Goal: Find specific page/section: Find specific page/section

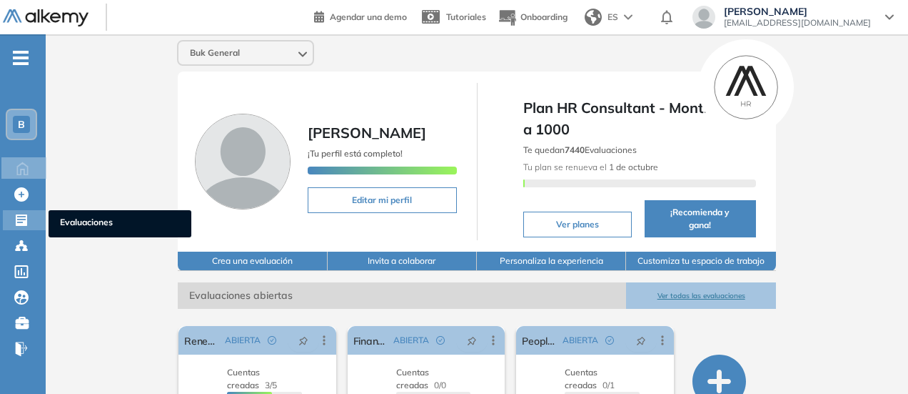
click at [18, 225] on icon at bounding box center [21, 219] width 11 height 11
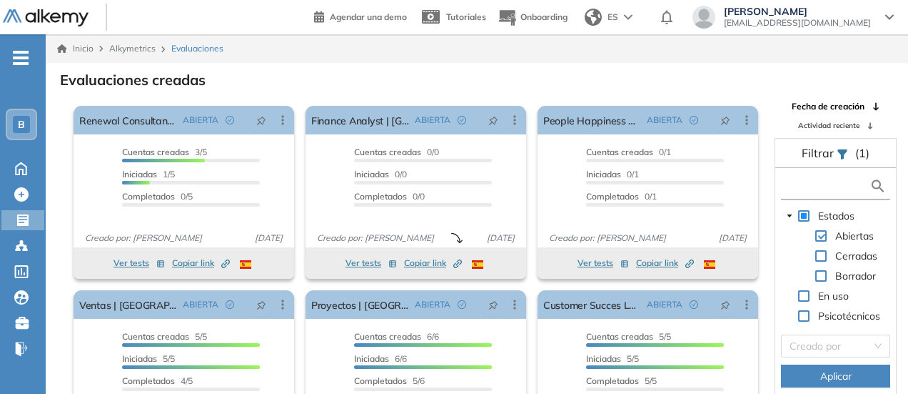
click at [807, 186] on input "text" at bounding box center [827, 186] width 85 height 15
type input "********"
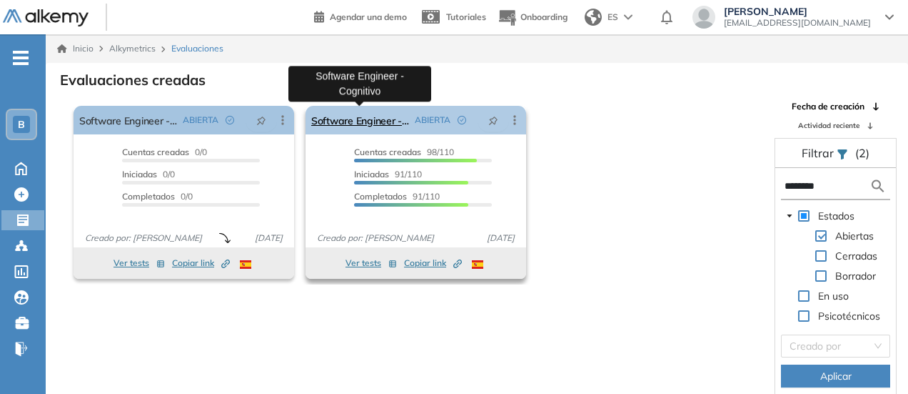
click at [376, 119] on link "Software Engineer - Cognitivo" at bounding box center [360, 120] width 98 height 29
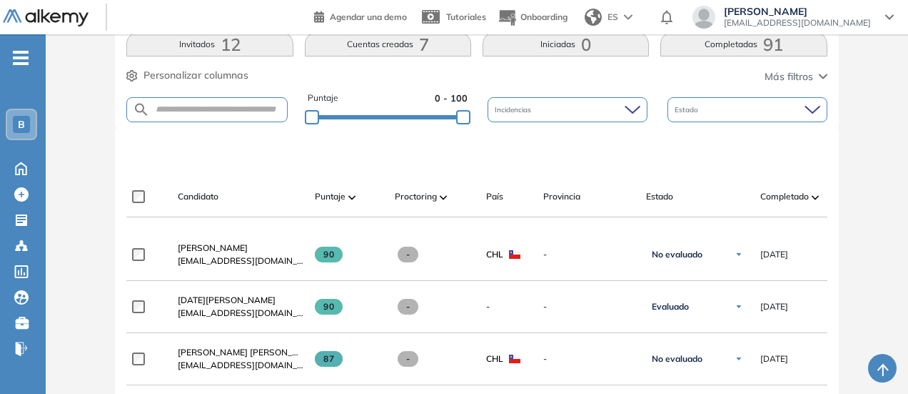
scroll to position [286, 0]
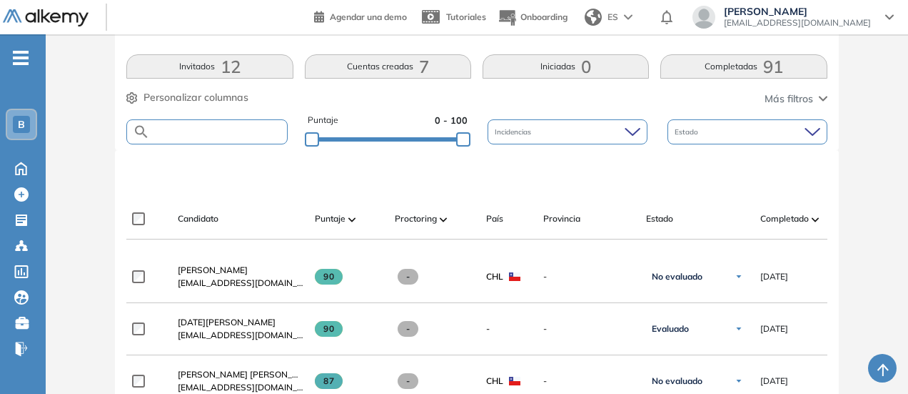
click at [226, 126] on input "text" at bounding box center [218, 131] width 136 height 11
type input "**********"
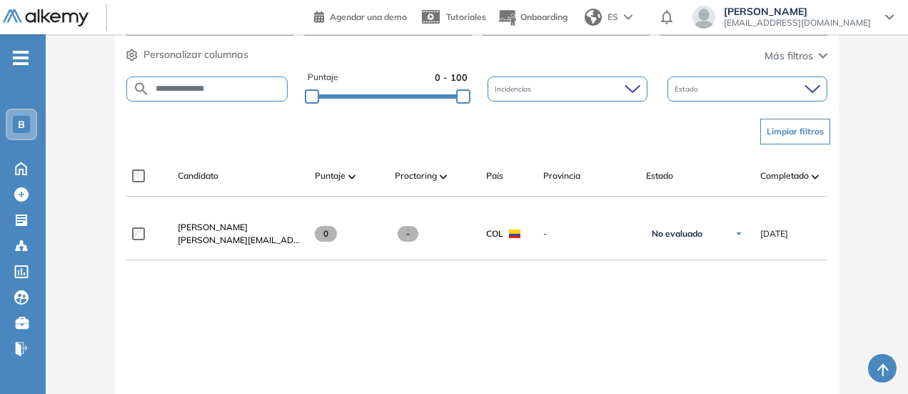
scroll to position [357, 0]
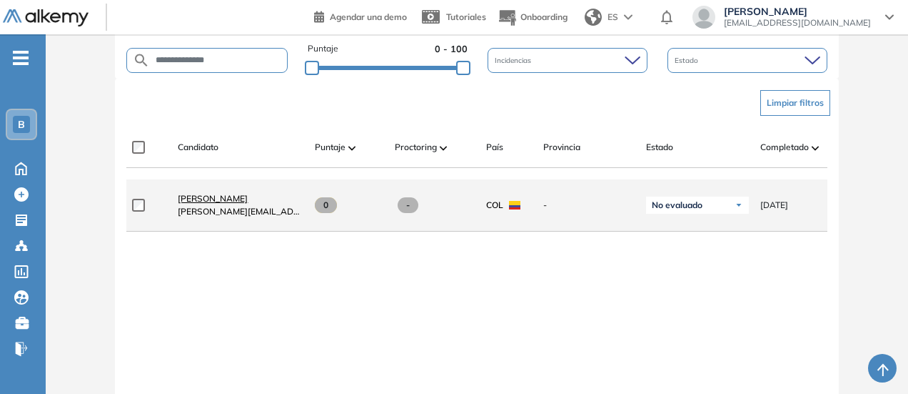
click at [205, 204] on span "[PERSON_NAME]" at bounding box center [213, 198] width 70 height 11
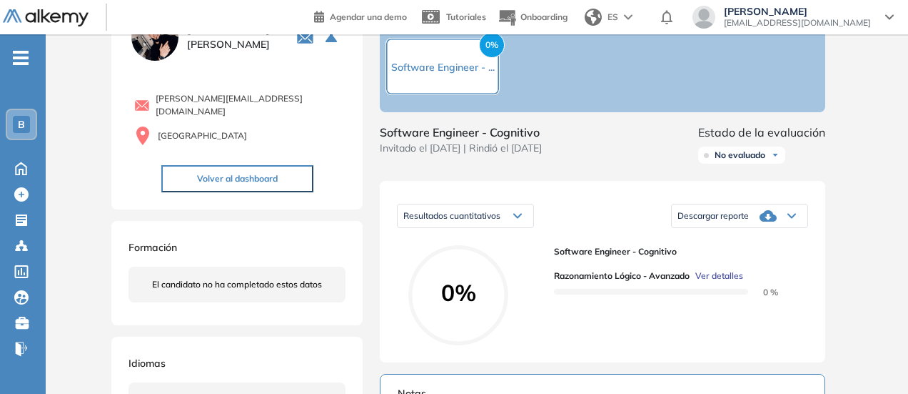
scroll to position [74, 0]
click at [446, 69] on body "Perfil Todos los espacios Todos los espacios B Home Home Alkymetrics Alkymetric…" at bounding box center [454, 123] width 908 height 394
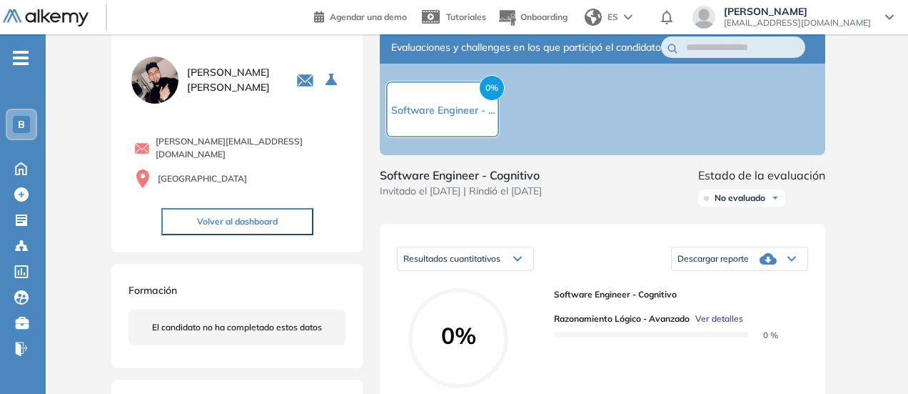
scroll to position [0, 0]
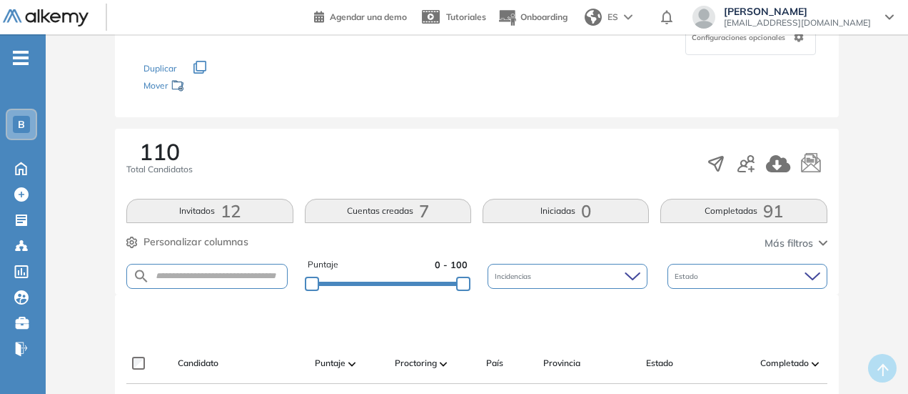
scroll to position [143, 0]
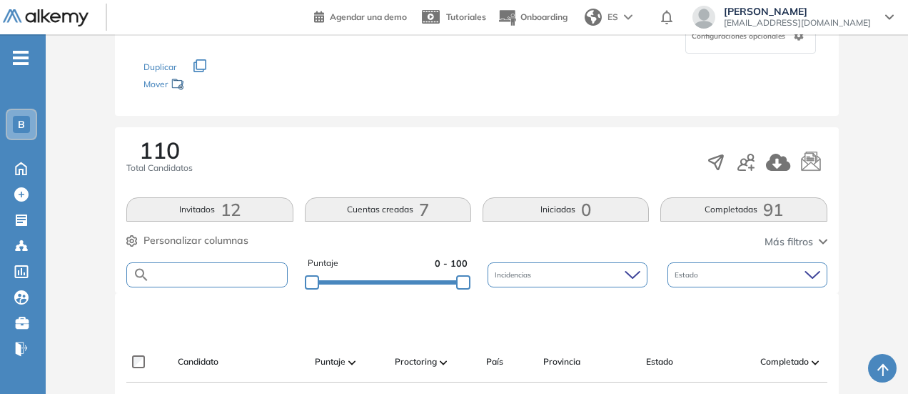
click at [213, 271] on input "text" at bounding box center [218, 274] width 136 height 11
type input "******"
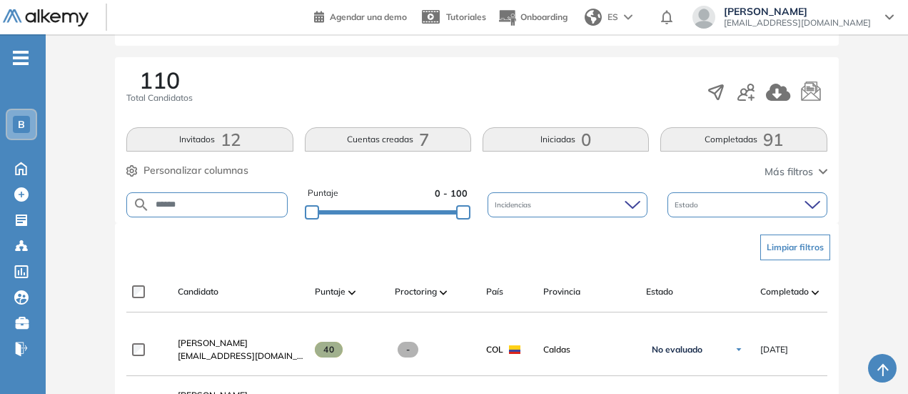
scroll to position [214, 0]
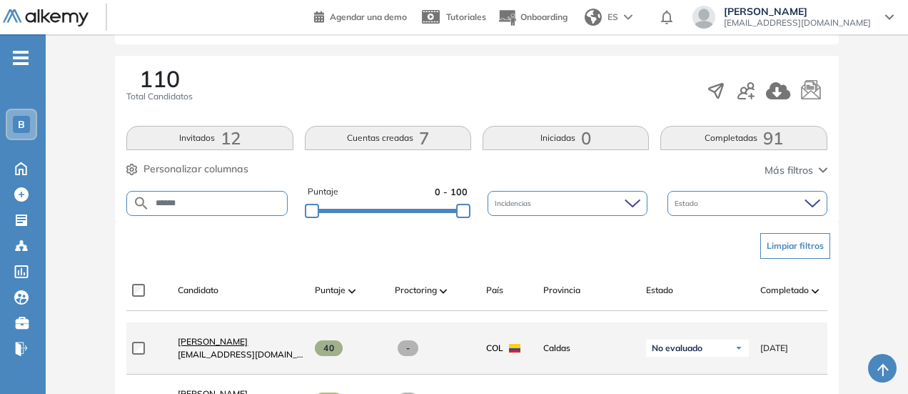
click at [248, 346] on span "[PERSON_NAME]" at bounding box center [213, 341] width 70 height 11
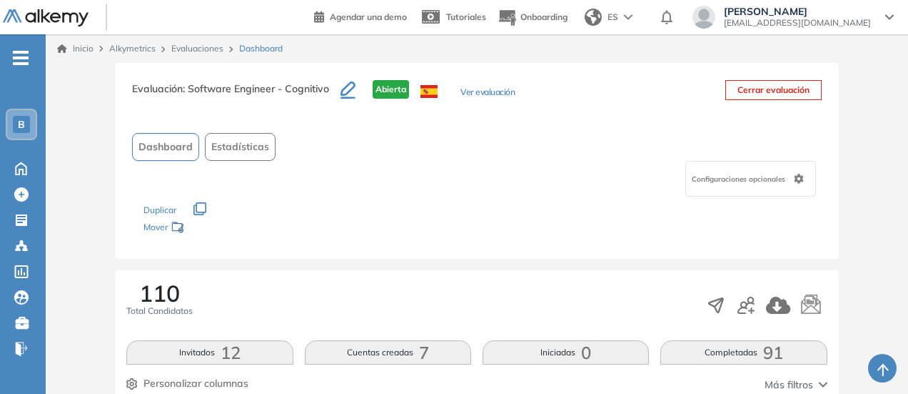
scroll to position [143, 0]
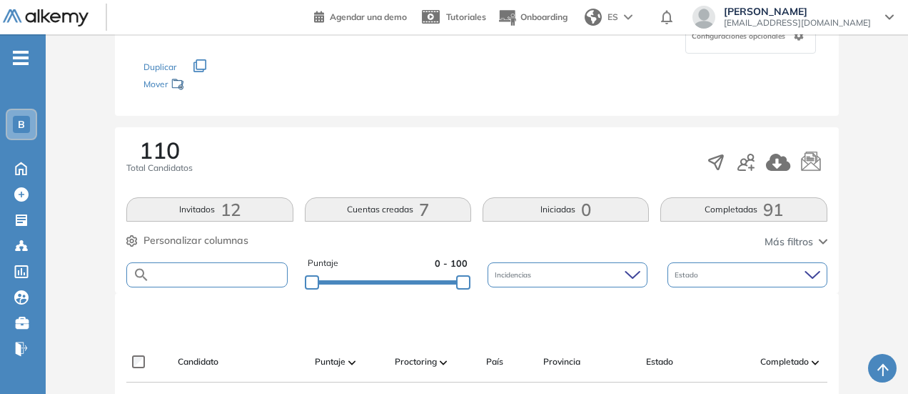
click at [203, 269] on input "text" at bounding box center [218, 274] width 136 height 11
type input "******"
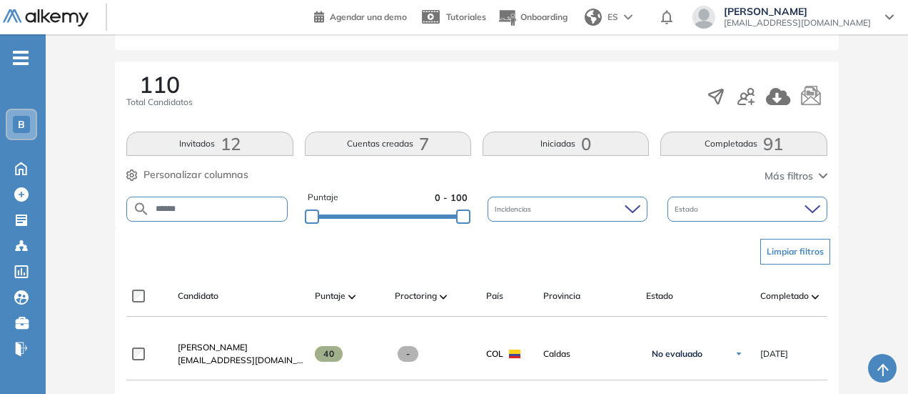
scroll to position [286, 0]
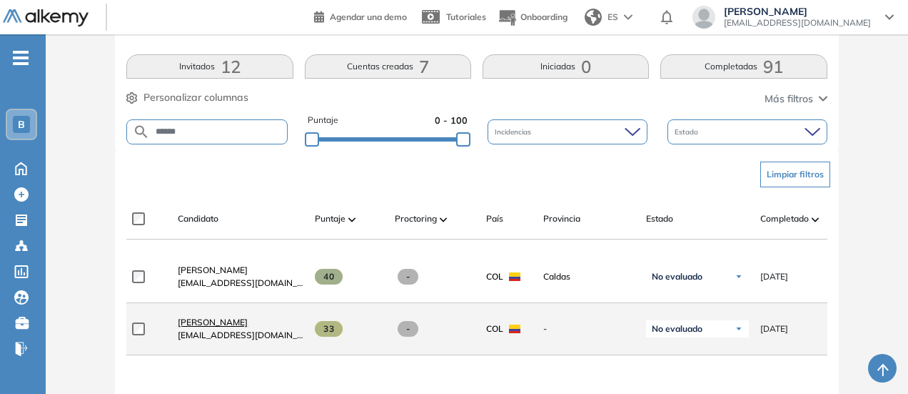
click at [205, 325] on span "[PERSON_NAME]" at bounding box center [213, 321] width 70 height 11
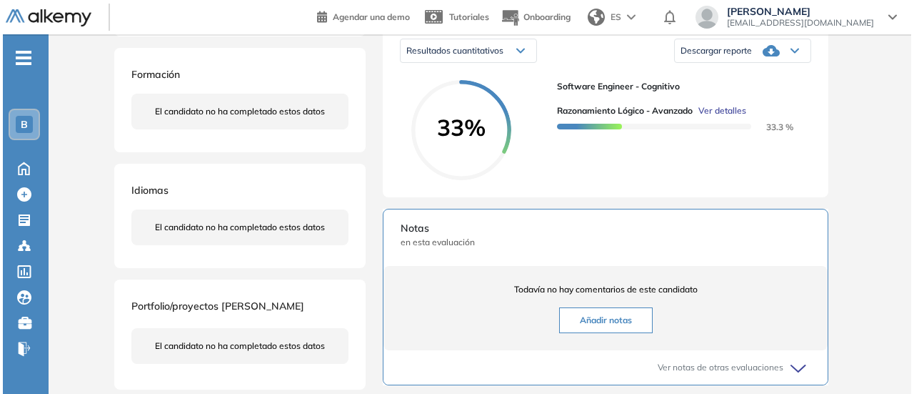
scroll to position [217, 0]
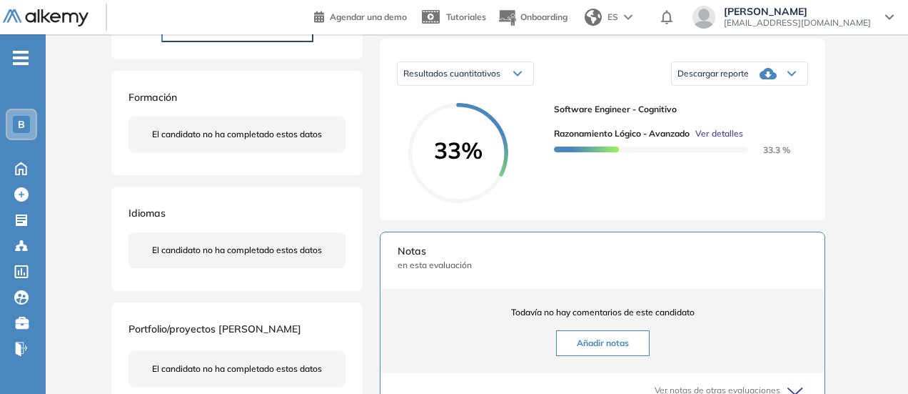
click at [718, 140] on span "Ver detalles" at bounding box center [720, 133] width 48 height 13
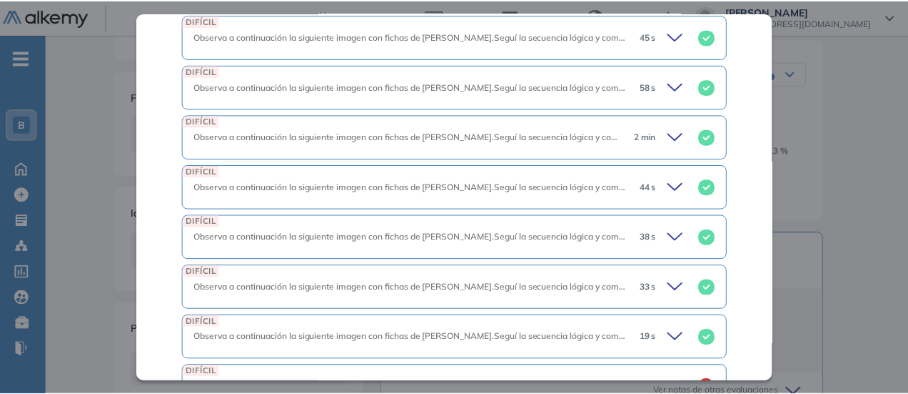
scroll to position [608, 0]
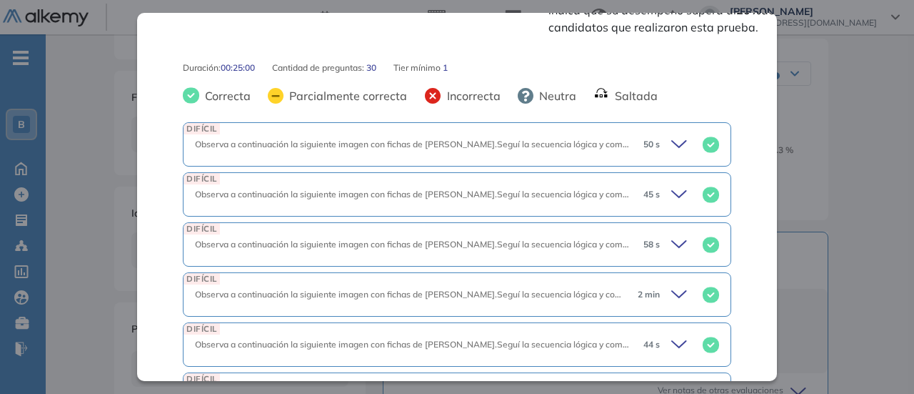
click at [890, 186] on div "Inicio Alkymetrics Evaluaciones Dashboard Candidato Razonamiento Lógico - Avanz…" at bounding box center [480, 242] width 868 height 850
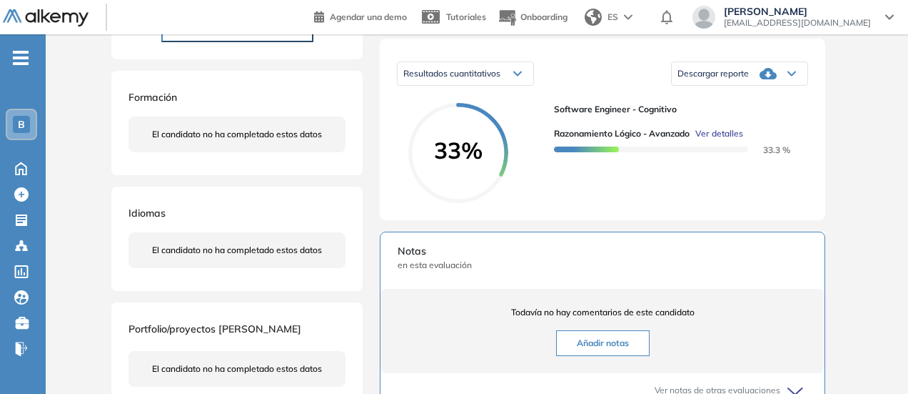
scroll to position [0, 0]
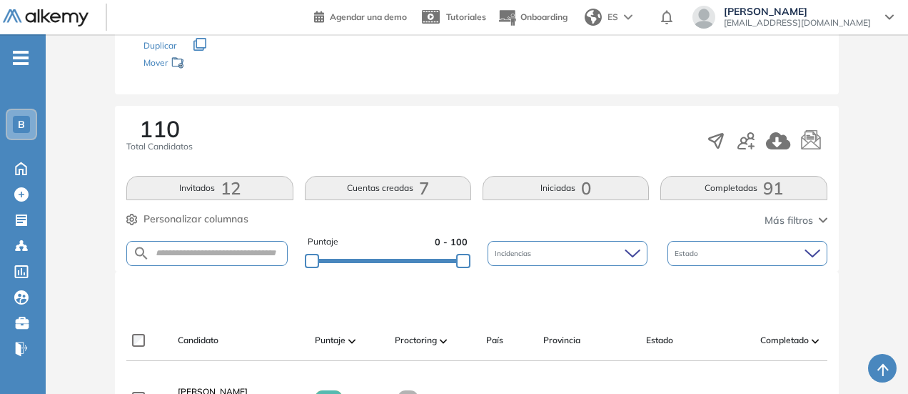
scroll to position [214, 0]
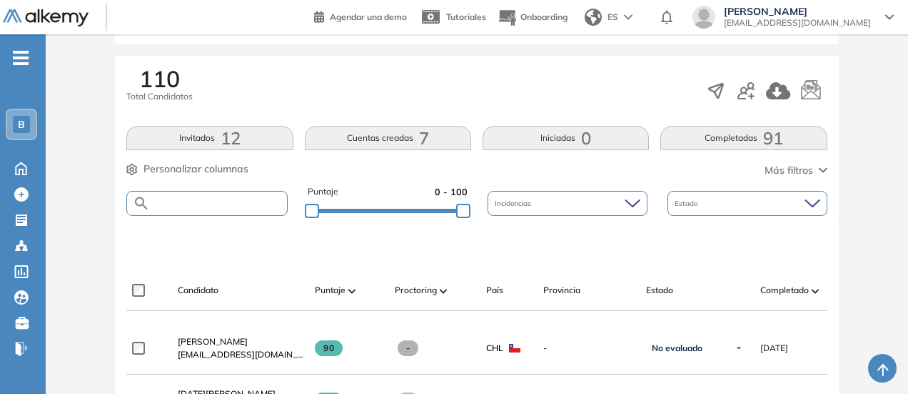
click at [215, 199] on input "text" at bounding box center [218, 203] width 136 height 11
type input "*****"
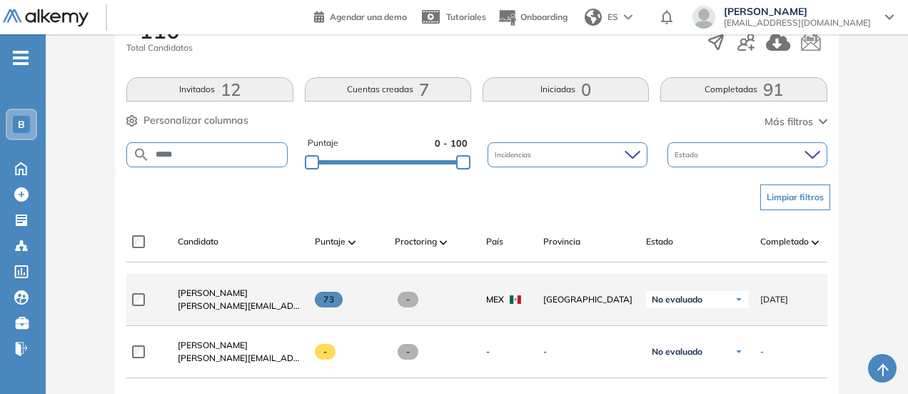
scroll to position [286, 0]
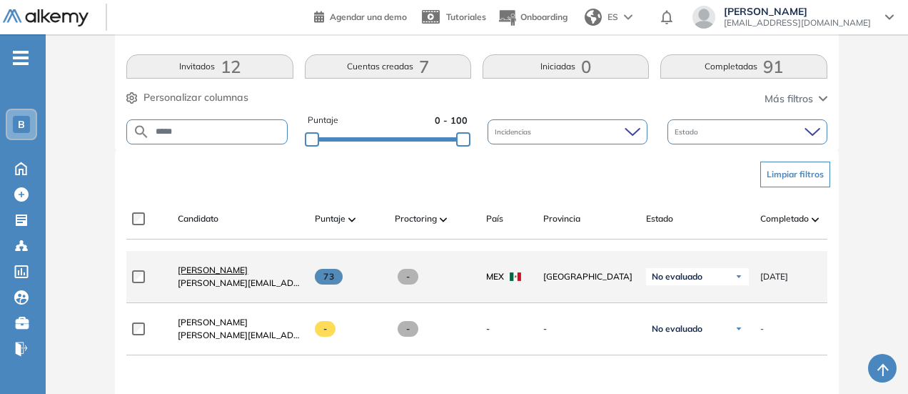
click at [199, 274] on span "[PERSON_NAME]" at bounding box center [213, 269] width 70 height 11
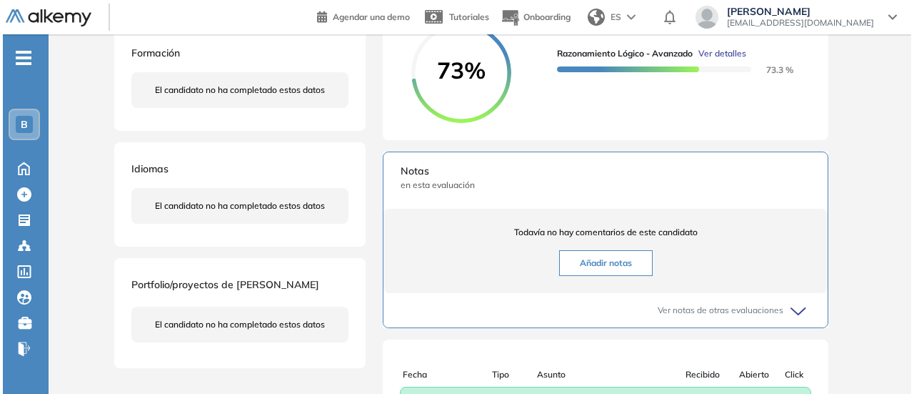
scroll to position [214, 0]
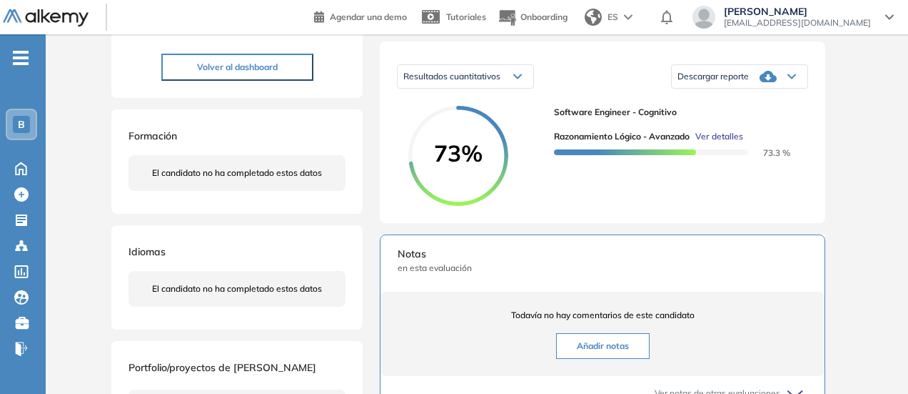
click at [719, 143] on span "Ver detalles" at bounding box center [720, 136] width 48 height 13
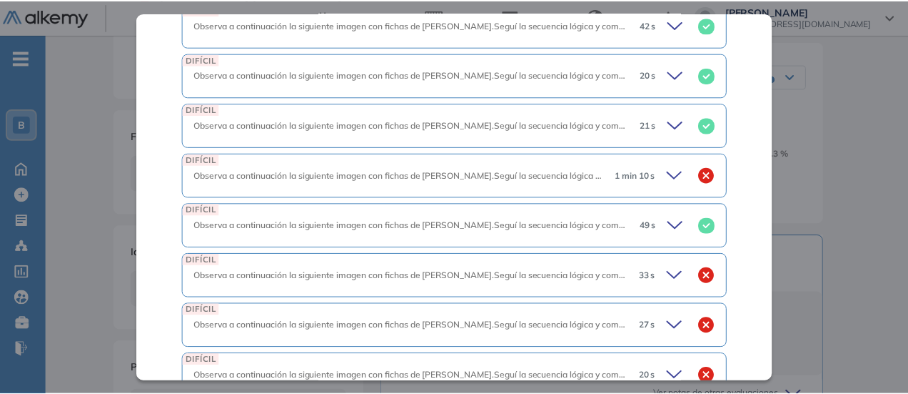
scroll to position [1893, 0]
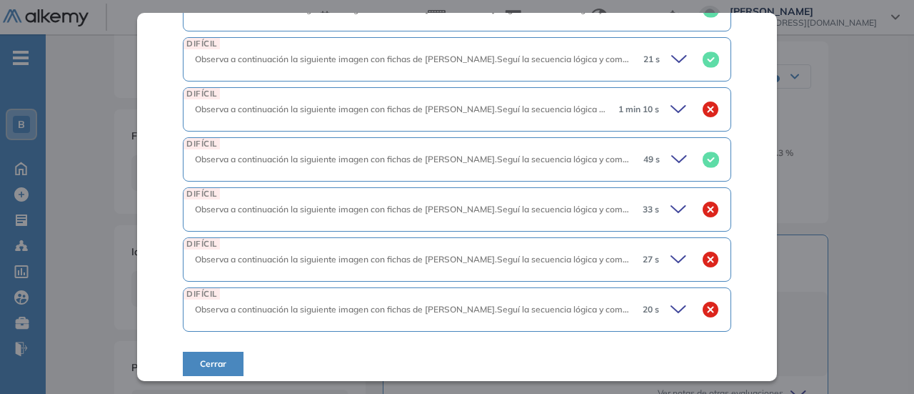
click at [220, 357] on span "Cerrar" at bounding box center [213, 363] width 26 height 13
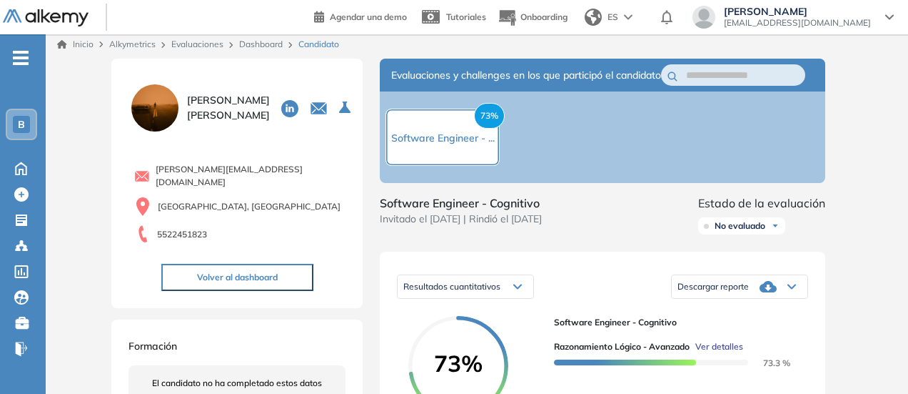
scroll to position [0, 0]
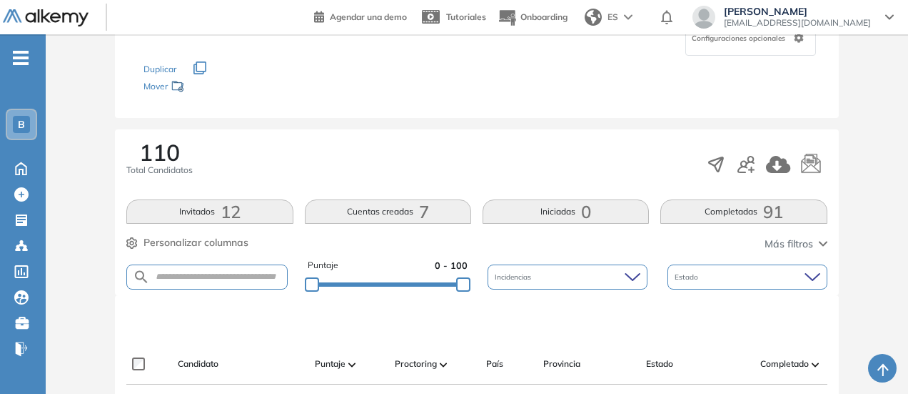
scroll to position [143, 0]
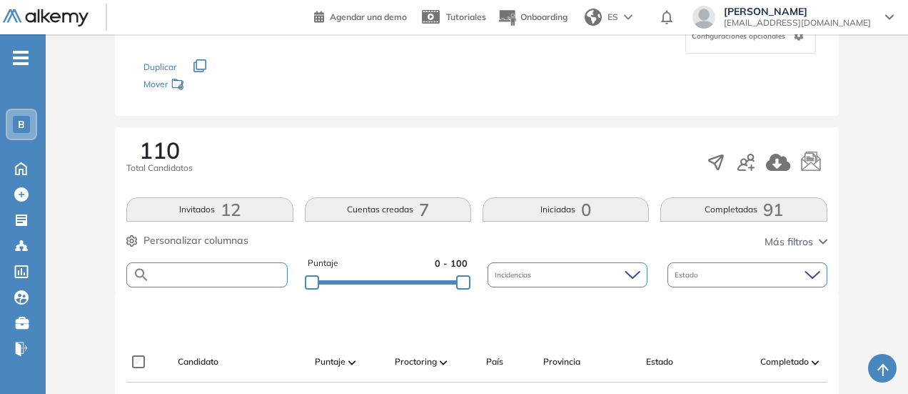
click at [271, 274] on input "text" at bounding box center [218, 274] width 136 height 11
type input "*********"
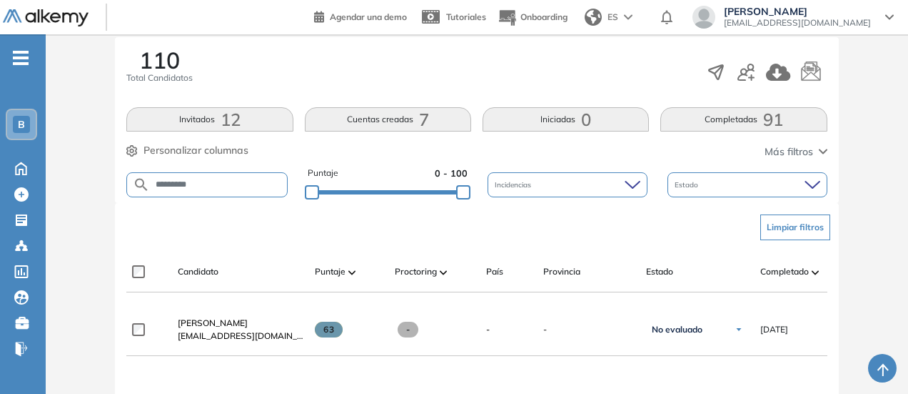
scroll to position [286, 0]
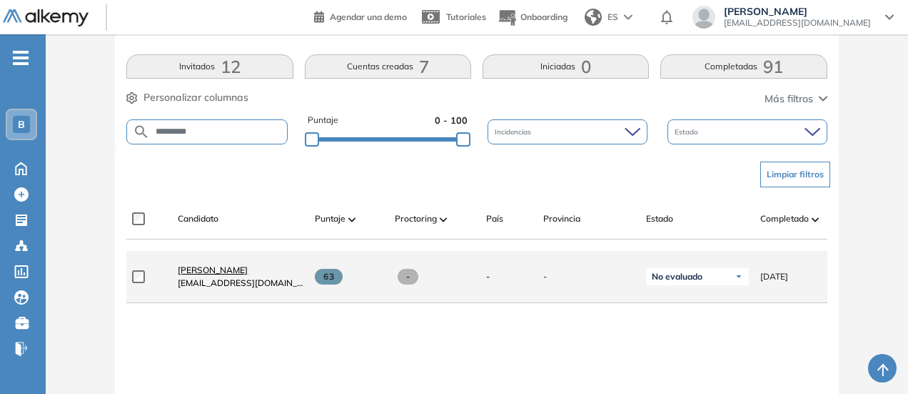
click at [204, 274] on span "[PERSON_NAME]" at bounding box center [213, 269] width 70 height 11
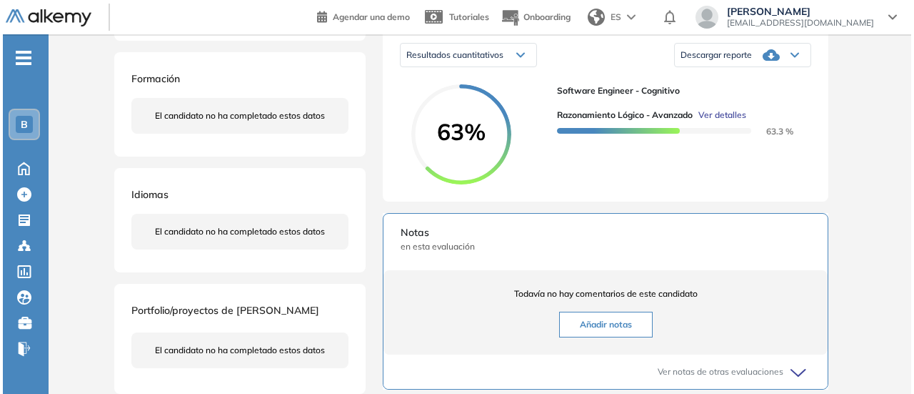
scroll to position [214, 0]
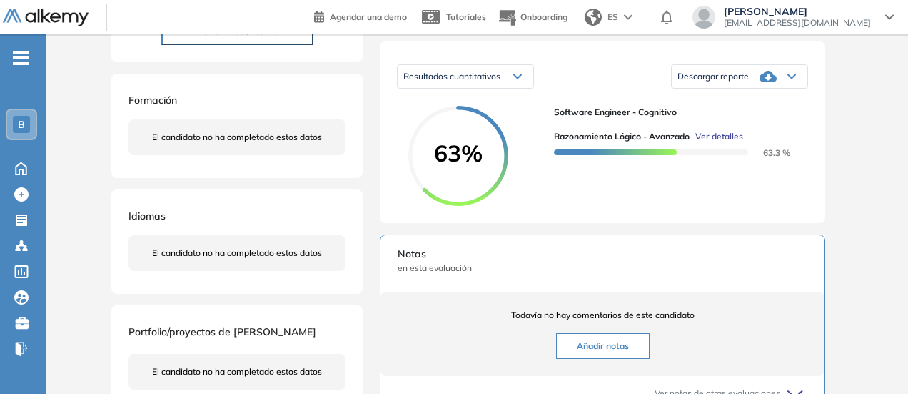
click at [716, 143] on span "Ver detalles" at bounding box center [720, 136] width 48 height 13
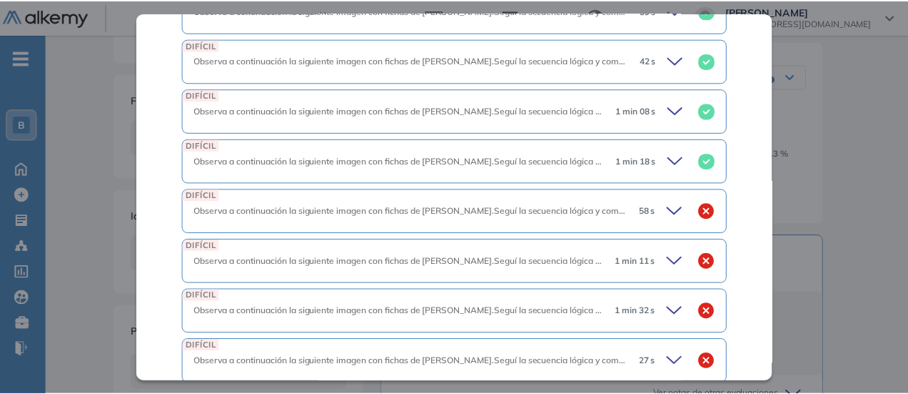
scroll to position [1876, 0]
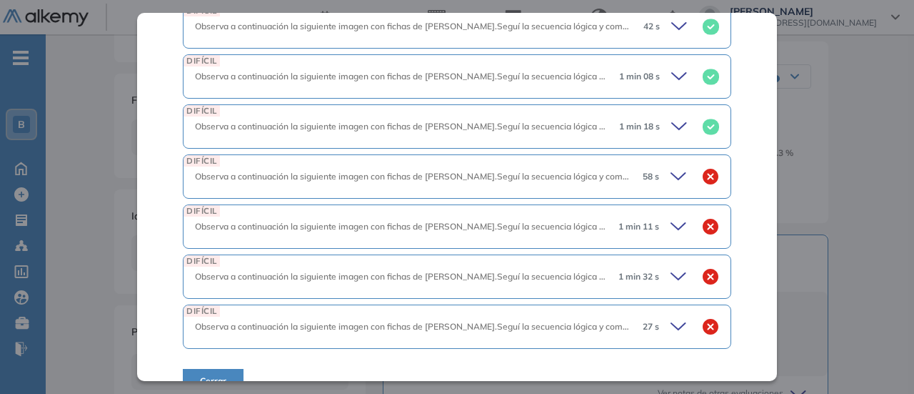
click at [200, 374] on span "Cerrar" at bounding box center [213, 380] width 26 height 13
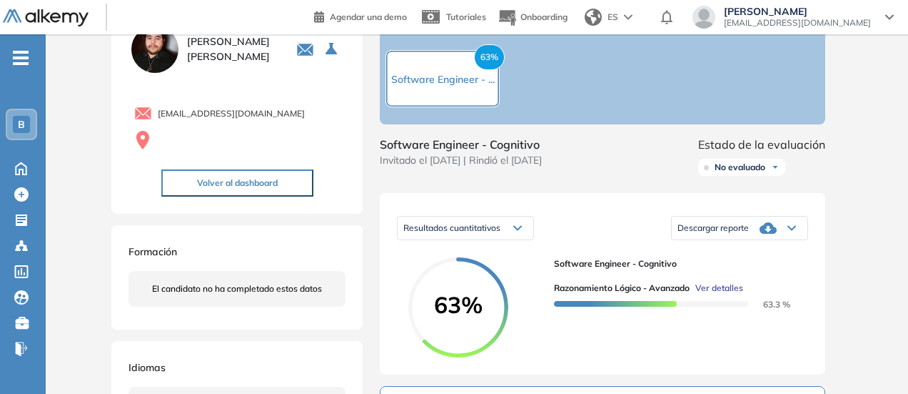
scroll to position [0, 0]
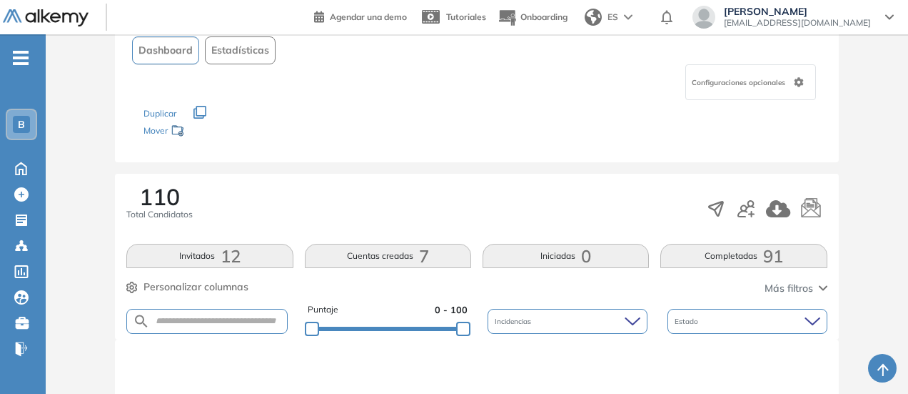
scroll to position [143, 0]
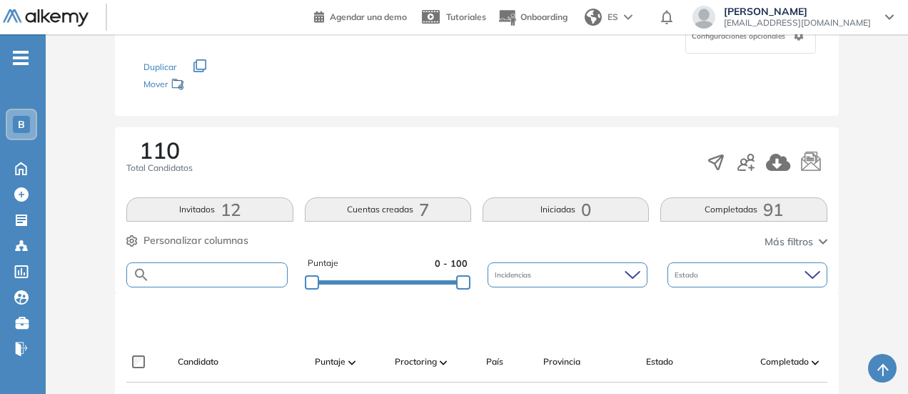
click at [231, 269] on input "text" at bounding box center [218, 274] width 136 height 11
type input "*****"
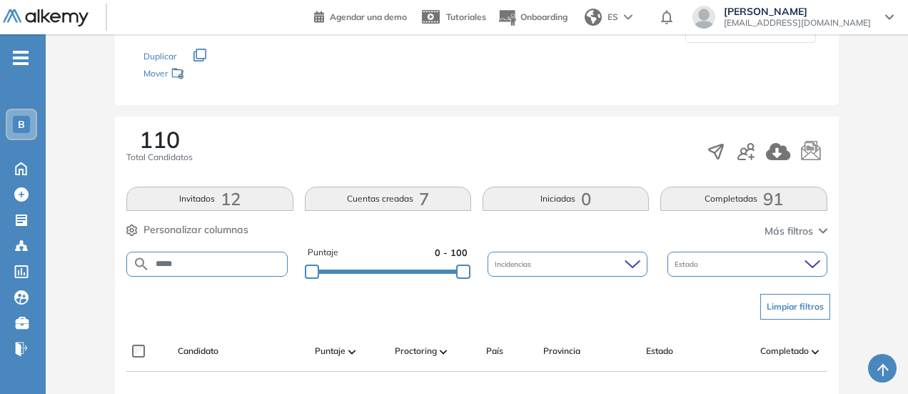
scroll to position [286, 0]
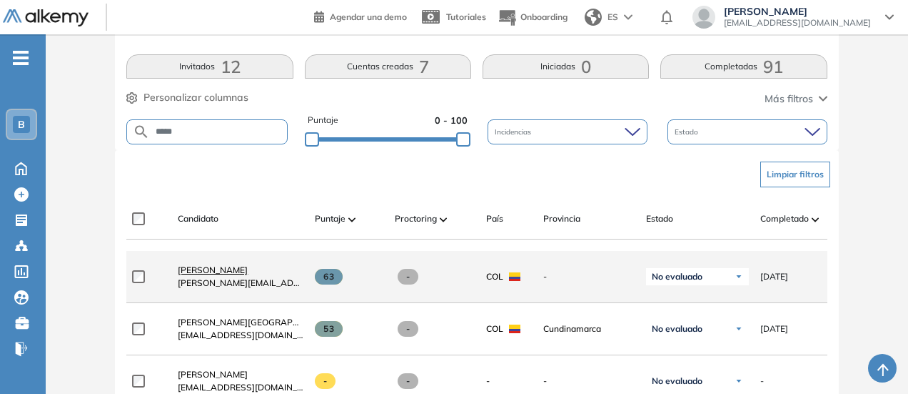
click at [259, 276] on link "[PERSON_NAME]" at bounding box center [241, 270] width 126 height 13
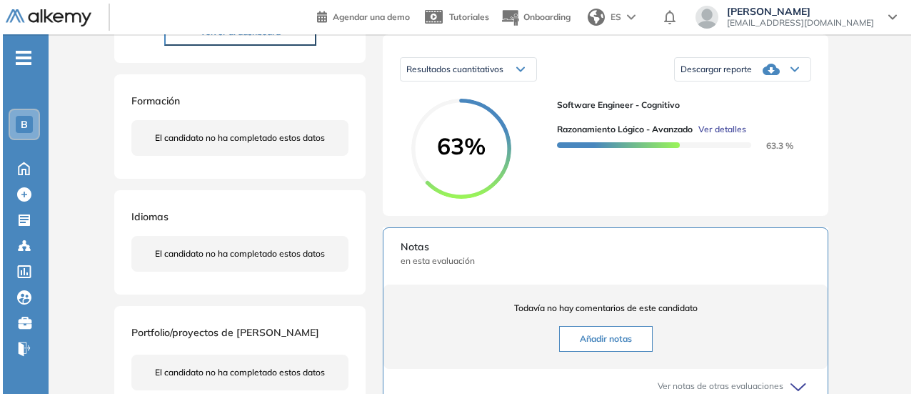
scroll to position [143, 0]
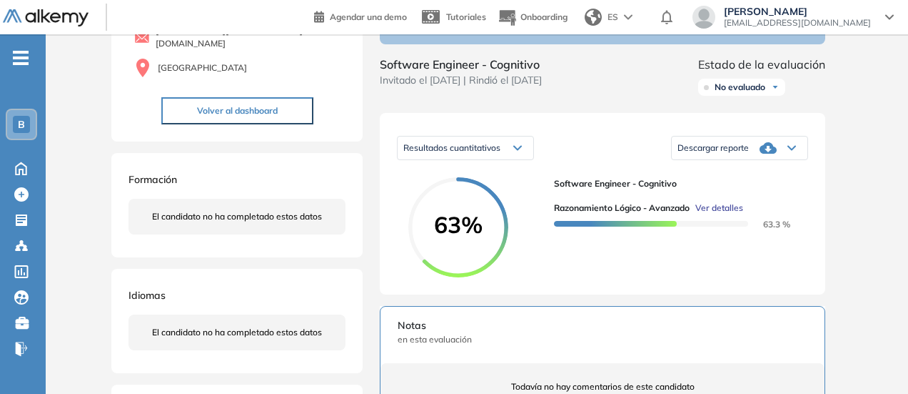
click at [715, 214] on span "Ver detalles" at bounding box center [720, 207] width 48 height 13
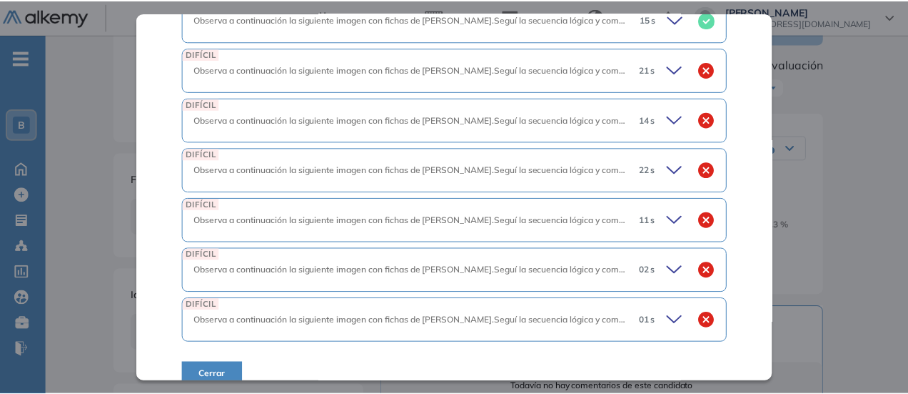
scroll to position [1893, 0]
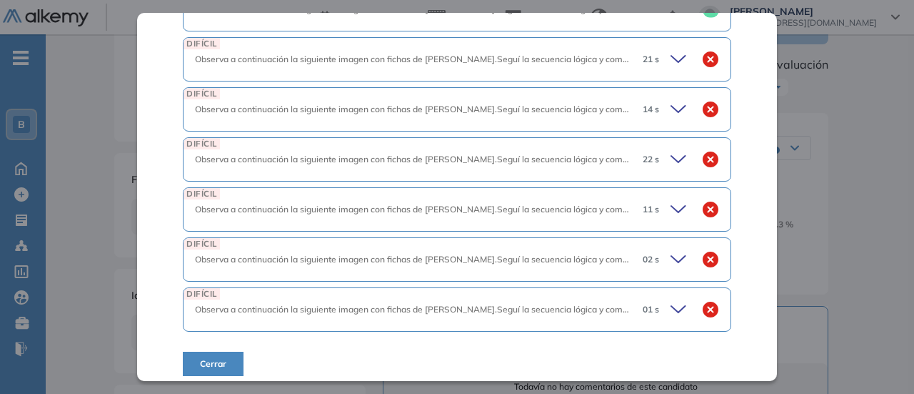
click at [224, 357] on span "Cerrar" at bounding box center [213, 363] width 26 height 13
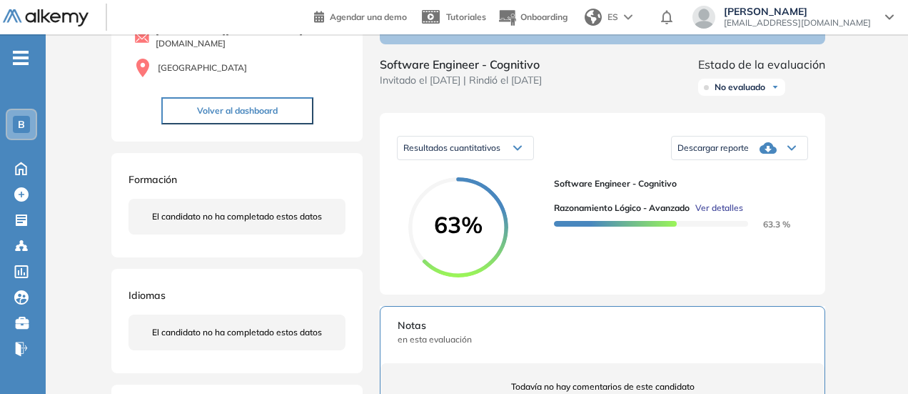
scroll to position [0, 0]
